Goal: Transaction & Acquisition: Book appointment/travel/reservation

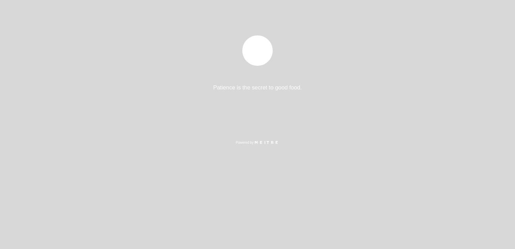
select select "es"
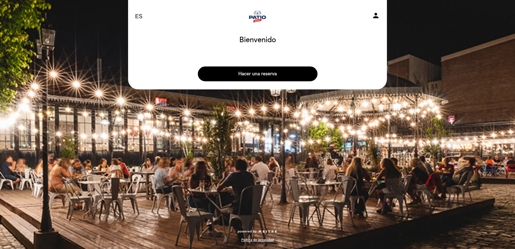
click at [263, 73] on button "Hacer una reserva" at bounding box center [258, 73] width 120 height 15
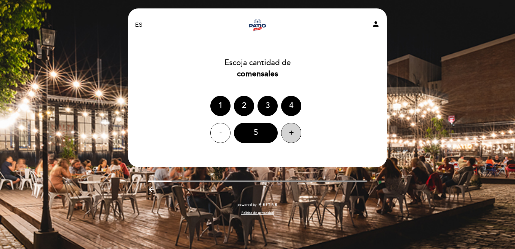
click at [292, 133] on div "+" at bounding box center [291, 133] width 20 height 20
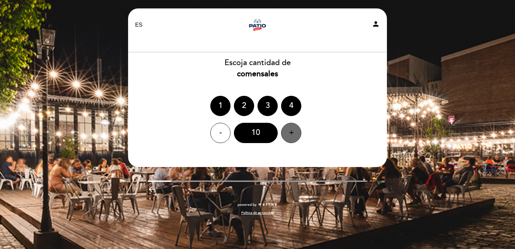
click at [292, 133] on div "+" at bounding box center [291, 133] width 20 height 20
click at [253, 132] on div "13" at bounding box center [256, 133] width 44 height 20
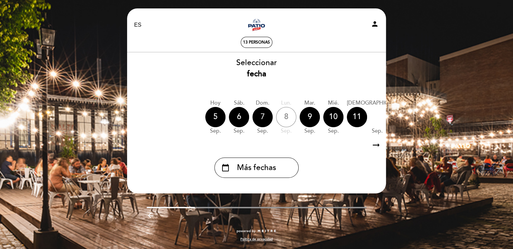
click at [257, 114] on div "7" at bounding box center [262, 117] width 20 height 20
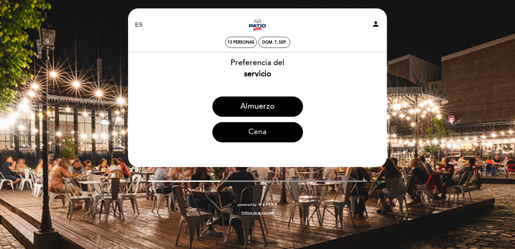
click at [264, 132] on button "Cena" at bounding box center [257, 132] width 91 height 20
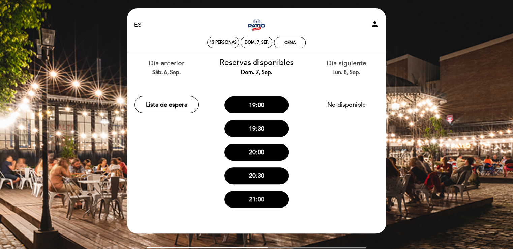
click at [256, 199] on button "21:00" at bounding box center [256, 199] width 64 height 17
